Goal: Task Accomplishment & Management: Use online tool/utility

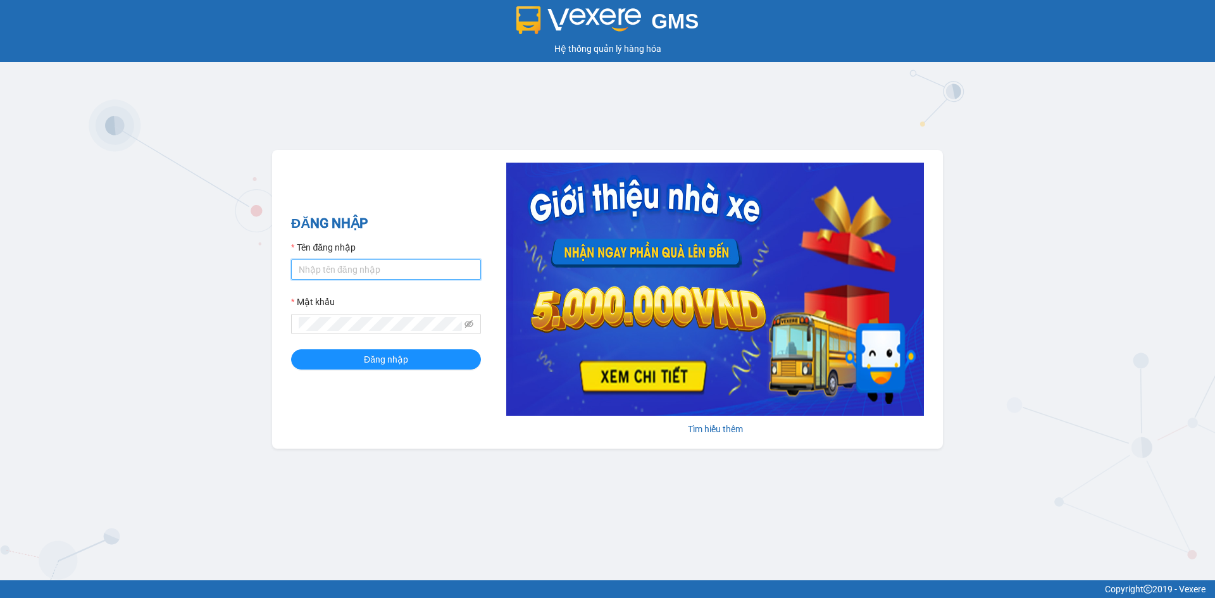
click at [348, 273] on input "Tên đăng nhập" at bounding box center [386, 269] width 190 height 20
type input "thuphuong.tienoanh"
click at [291, 349] on button "Đăng nhập" at bounding box center [386, 359] width 190 height 20
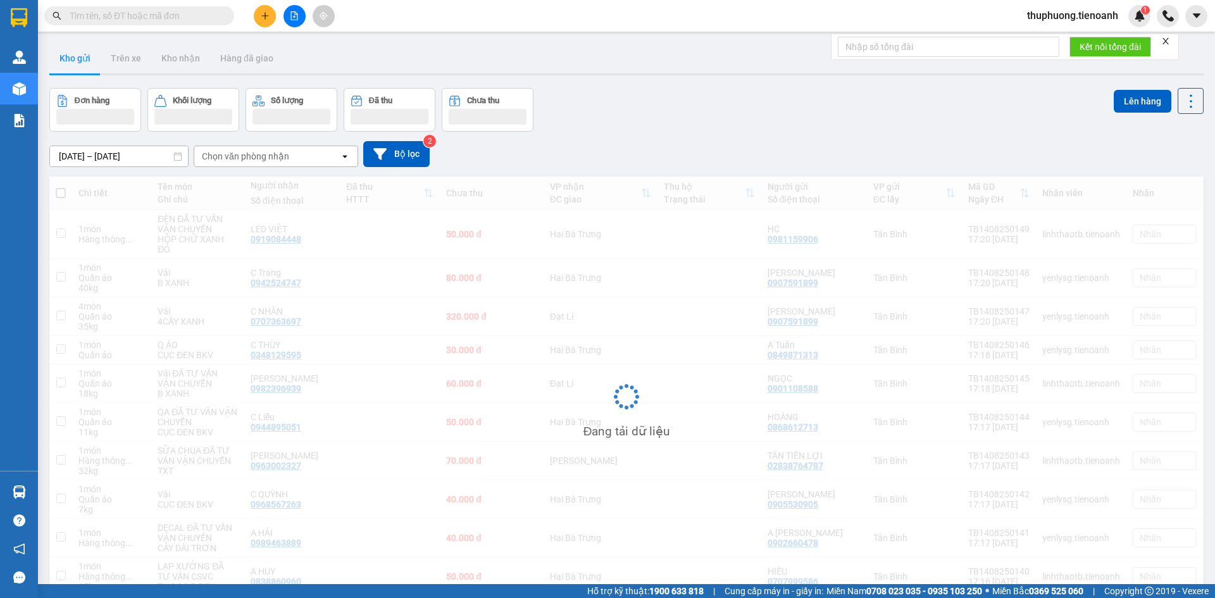
click at [190, 16] on input "text" at bounding box center [144, 16] width 149 height 14
paste input "0977670880"
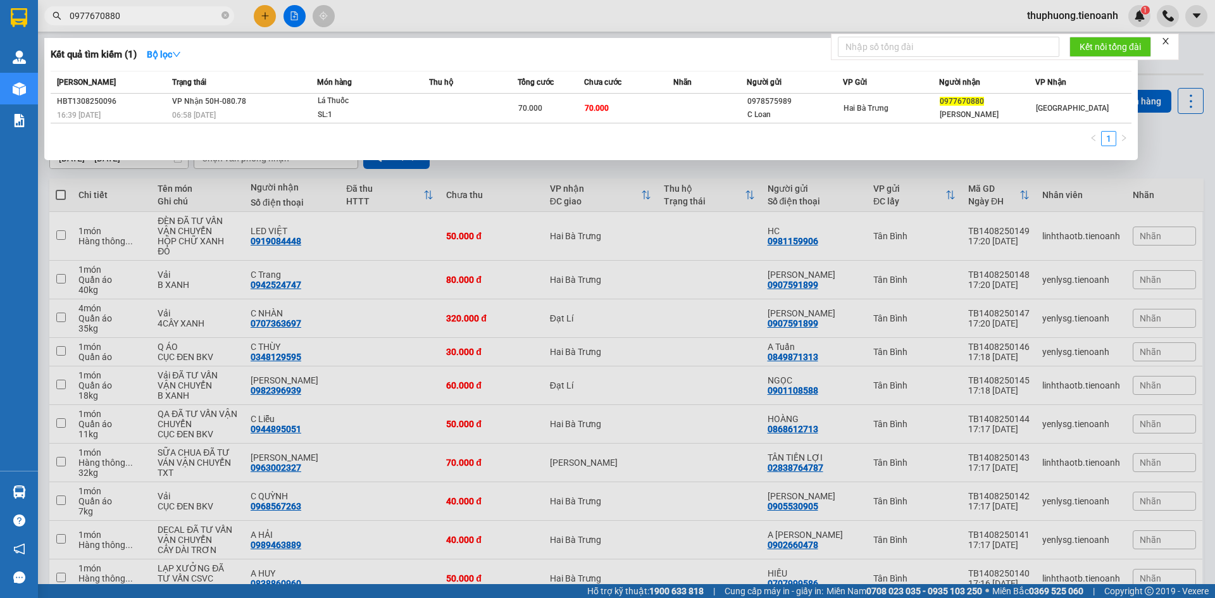
type input "0977670880"
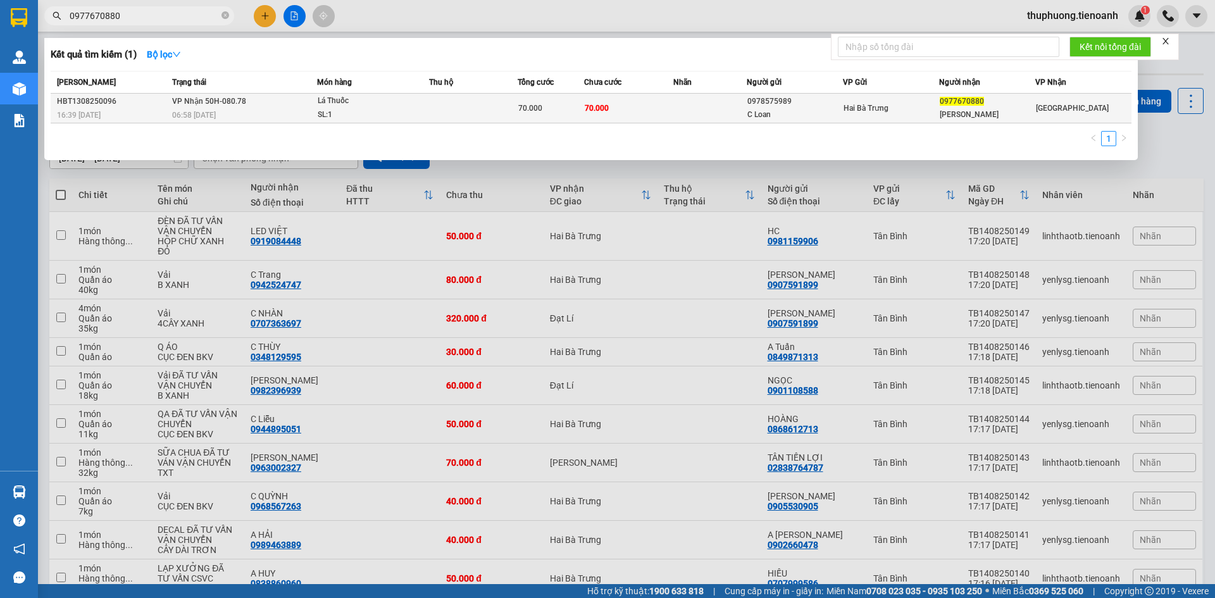
drag, startPoint x: 327, startPoint y: 82, endPoint x: 327, endPoint y: 94, distance: 12.0
click at [327, 87] on span "Món hàng" at bounding box center [334, 82] width 35 height 14
click at [327, 96] on div "Lá Thuốc" at bounding box center [365, 101] width 95 height 14
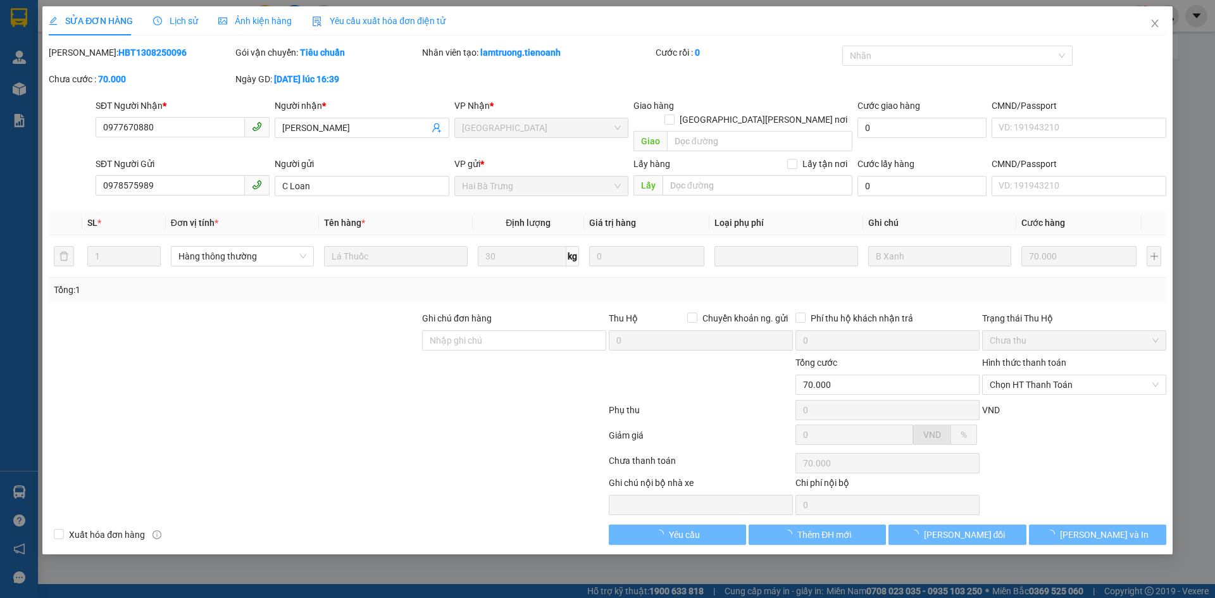
type input "0977670880"
type input "[PERSON_NAME]"
type input "0978575989"
type input "C Loan"
type input "70.000"
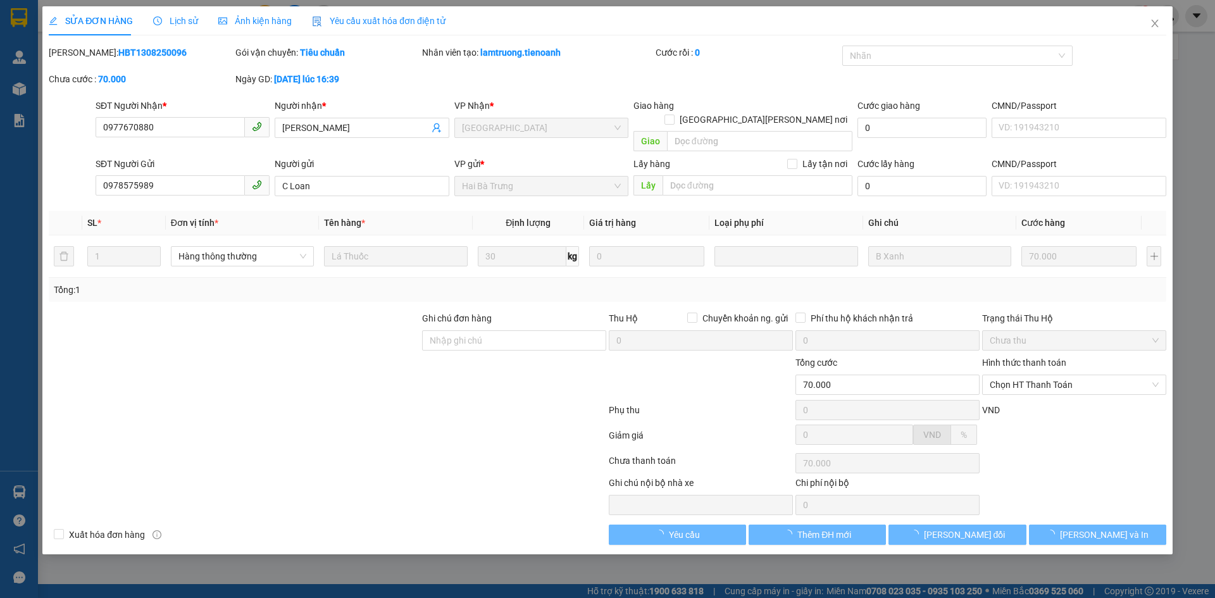
type input "70.000"
